Goal: Entertainment & Leisure: Browse casually

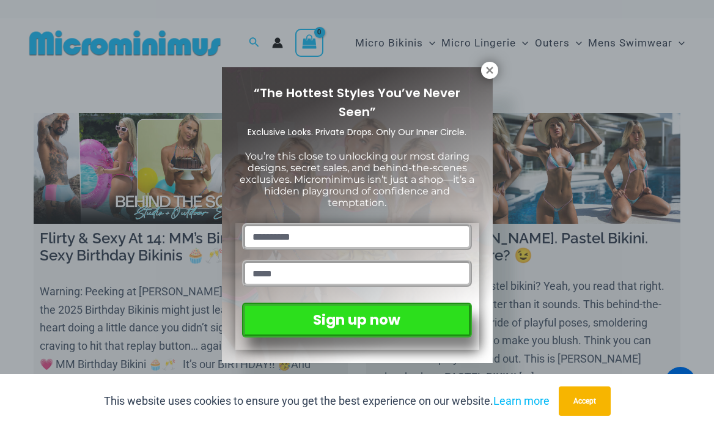
click at [488, 69] on icon at bounding box center [489, 70] width 7 height 7
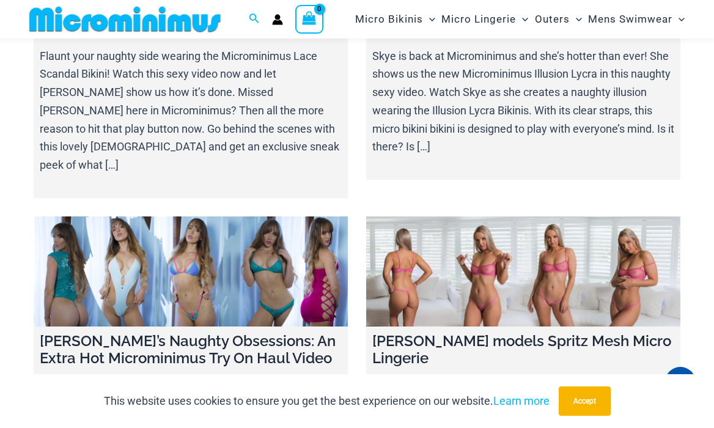
scroll to position [14003, 0]
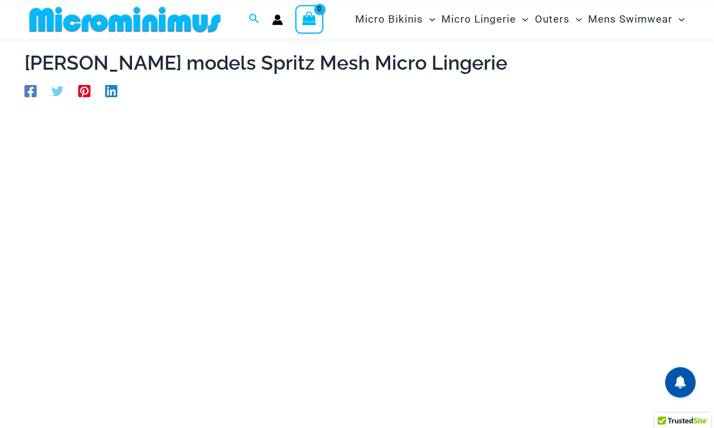
scroll to position [62, 0]
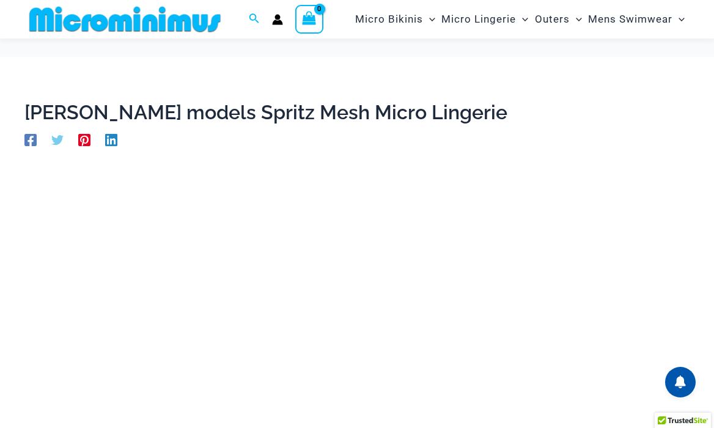
scroll to position [62, 0]
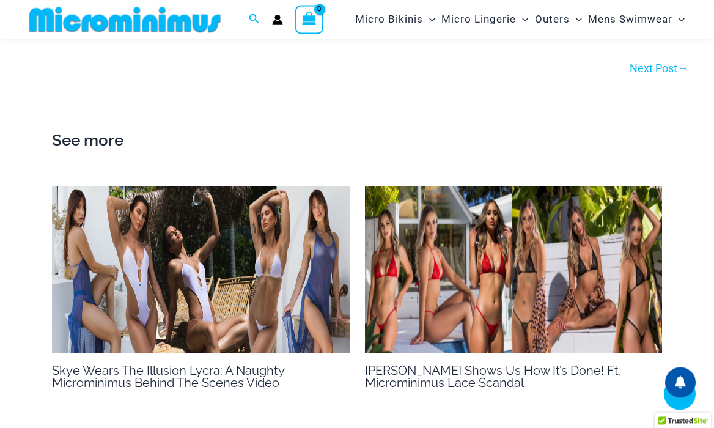
scroll to position [894, 0]
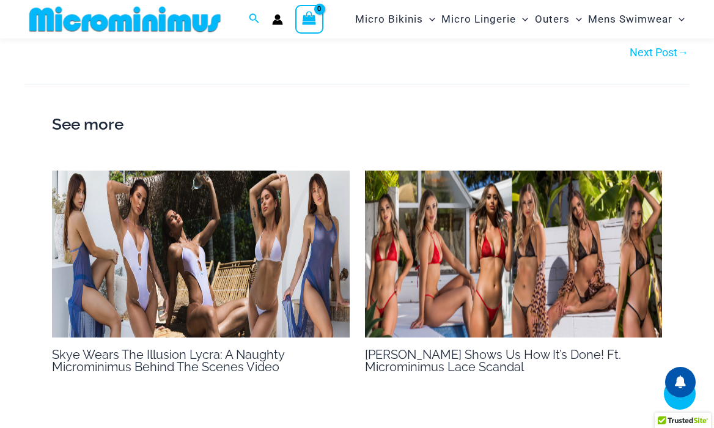
click at [245, 247] on img at bounding box center [201, 254] width 298 height 167
